Goal: Entertainment & Leisure: Browse casually

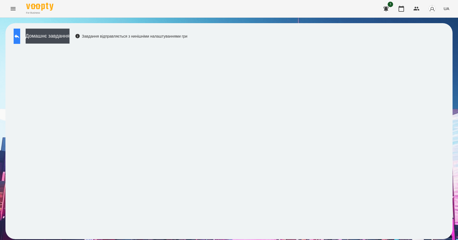
click at [20, 32] on button at bounding box center [17, 36] width 7 height 15
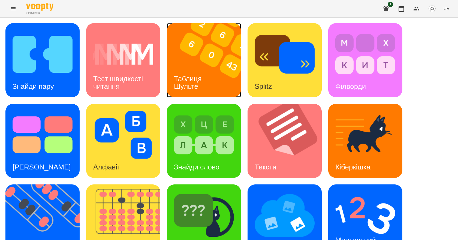
click at [194, 75] on h3 "Таблиця Шульте" at bounding box center [189, 83] width 30 height 16
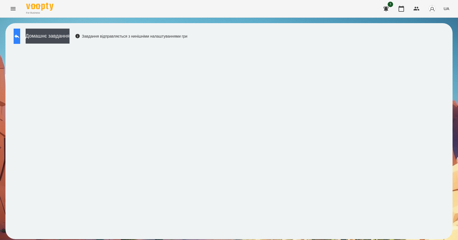
click at [20, 39] on button at bounding box center [17, 36] width 7 height 15
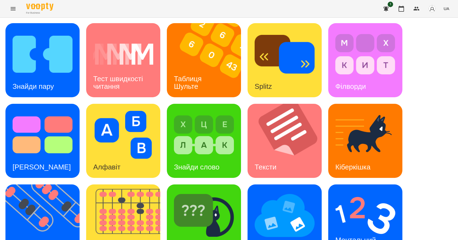
scroll to position [105, 0]
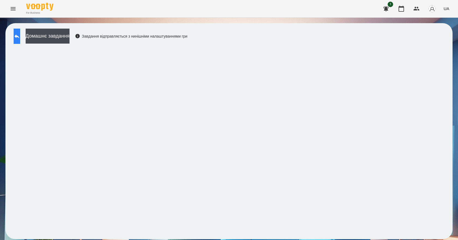
click at [16, 36] on button at bounding box center [17, 36] width 7 height 15
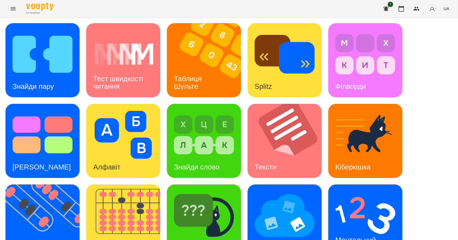
scroll to position [82, 0]
click at [268, 192] on img at bounding box center [285, 216] width 60 height 48
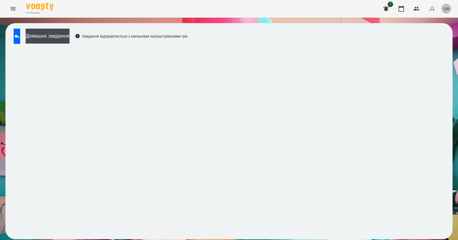
click at [447, 12] on button "UA" at bounding box center [446, 9] width 10 height 10
click at [442, 21] on div "English" at bounding box center [436, 21] width 28 height 10
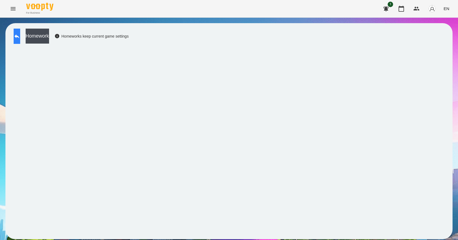
click at [20, 34] on icon at bounding box center [17, 36] width 7 height 7
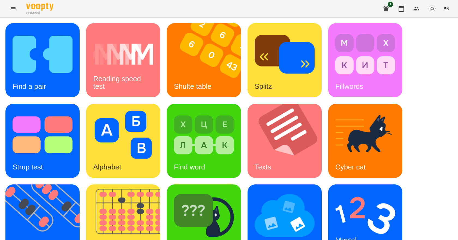
scroll to position [105, 0]
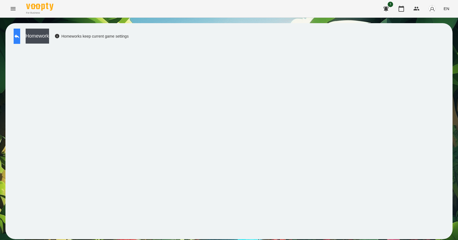
click at [19, 37] on icon at bounding box center [17, 36] width 7 height 7
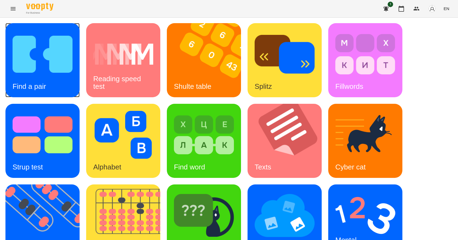
click at [25, 45] on img at bounding box center [43, 54] width 60 height 48
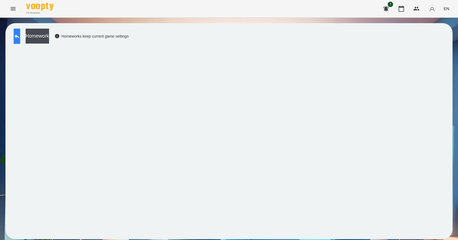
click at [19, 35] on button at bounding box center [17, 36] width 7 height 15
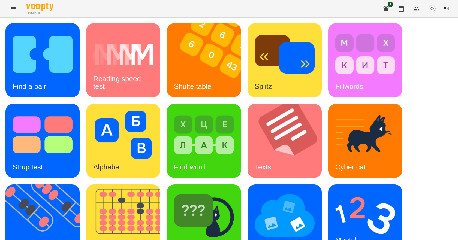
scroll to position [105, 0]
click at [354, 236] on h3 "Mental counting" at bounding box center [348, 244] width 27 height 16
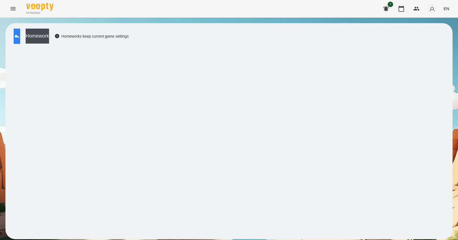
click at [20, 34] on icon at bounding box center [17, 36] width 7 height 7
